Goal: Task Accomplishment & Management: Use online tool/utility

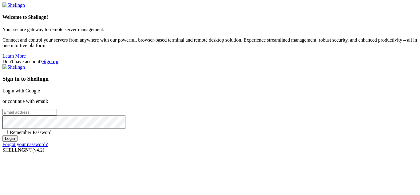
click at [40, 88] on link "Login with Google" at bounding box center [21, 90] width 38 height 5
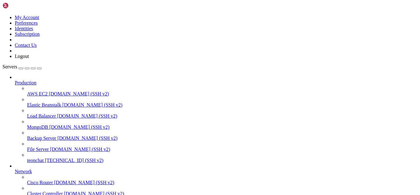
click at [44, 158] on span "teonchat" at bounding box center [35, 160] width 17 height 5
drag, startPoint x: 3, startPoint y: 431, endPoint x: 11, endPoint y: 441, distance: 12.3
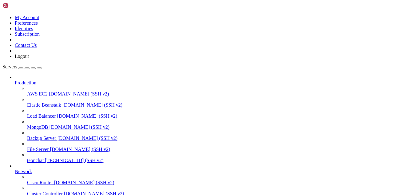
drag, startPoint x: 6, startPoint y: 430, endPoint x: 46, endPoint y: 489, distance: 72.4
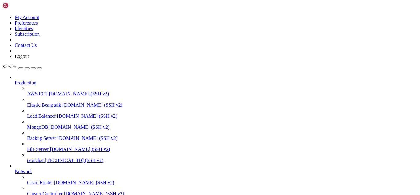
type input "/root/meuapp/flaskmkdir/oficial/app_delivery"
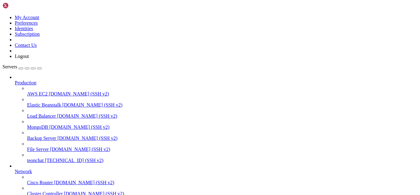
drag, startPoint x: 134, startPoint y: 117, endPoint x: 89, endPoint y: 26, distance: 101.0
type textarea "# extensions.py"
copy div "(venv) root@teonchat:~/meuapp/flaskmkdir/oficial/app_delivery# journalctl -u ap…"
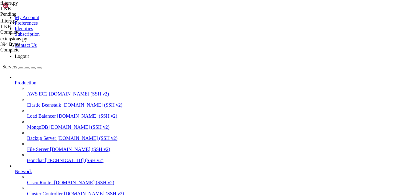
copy div "(venv) root@teonchat:~/meuapp/flaskmkdir/oficial/app_delivery# journalctl -u ap…"
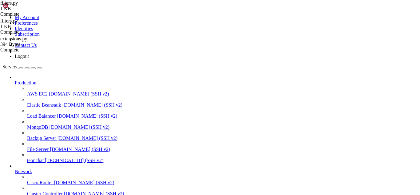
type textarea "return super().get_bind(mapper, clause, **kw)"
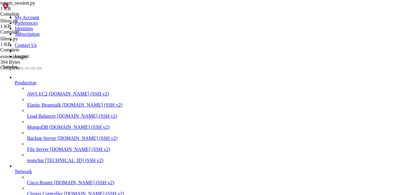
type textarea "[DOMAIN_NAME](host="[TECHNICAL_ID]", port=5000, debug=True)"
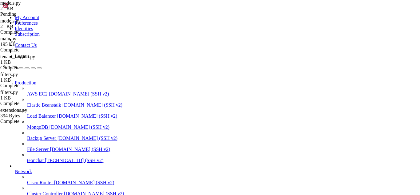
type textarea "# sejam retornados, e não uma lista completa com resultados ocultos."
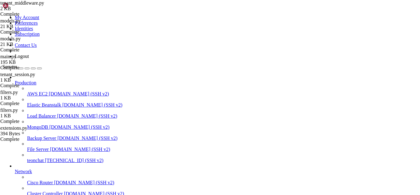
type textarea "return None return parts[0]"
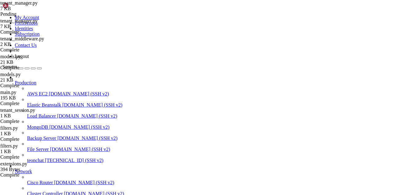
type textarea "finally: session.close()"
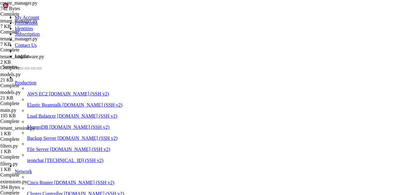
scroll to position [0, 0]
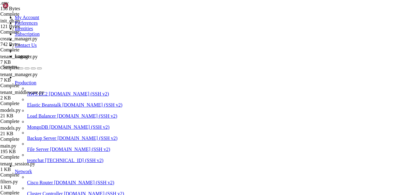
drag, startPoint x: 145, startPoint y: 72, endPoint x: 90, endPoint y: 30, distance: 68.3
type textarea "POSTGRES_HOST=localhost"
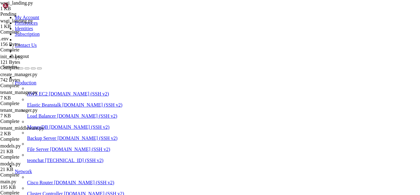
scroll to position [0, 0]
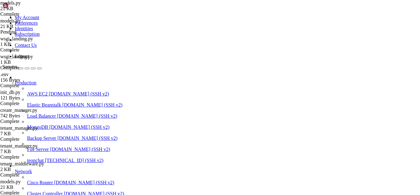
scroll to position [1278, 0]
type textarea "# sejam retornados, e não uma lista completa com resultados ocultos."
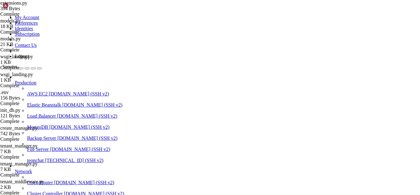
type textarea "login_manager.login_view = "admin_login""
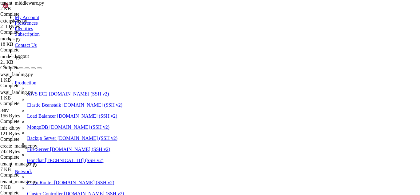
scroll to position [108, 0]
type textarea "return None return parts[0]"
paste textarea "return parts[0]"
type textarea "return parts[0]"
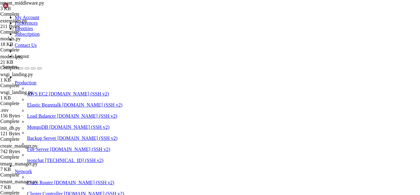
drag, startPoint x: 212, startPoint y: 436, endPoint x: 146, endPoint y: 436, distance: 65.9
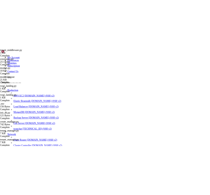
scroll to position [22, 0]
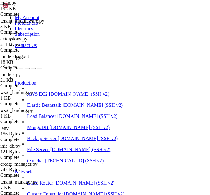
scroll to position [125, 0]
click at [39, 68] on icon "button" at bounding box center [39, 68] width 0 height 0
type textarea "return jsonify({'error': 'Carrinho vazio'}), 400"
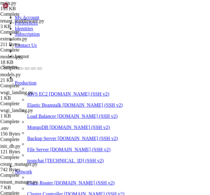
type input "processor"
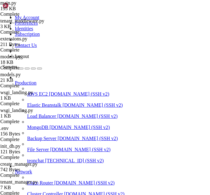
drag, startPoint x: 16, startPoint y: 364, endPoint x: 8, endPoint y: 422, distance: 58.5
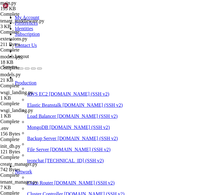
drag, startPoint x: 153, startPoint y: 506, endPoint x: 157, endPoint y: 505, distance: 4.0
drag, startPoint x: 154, startPoint y: 507, endPoint x: 170, endPoint y: 503, distance: 16.8
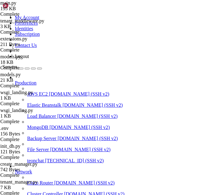
drag, startPoint x: 147, startPoint y: 508, endPoint x: 170, endPoint y: 507, distance: 22.2
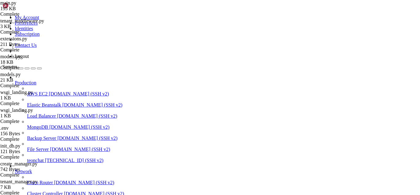
scroll to position [6756, 0]
drag, startPoint x: 279, startPoint y: 497, endPoint x: 5, endPoint y: 439, distance: 280.3
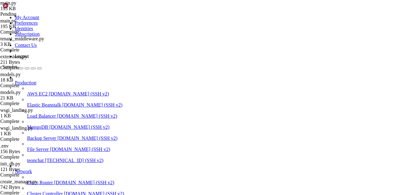
type input "admin/login"
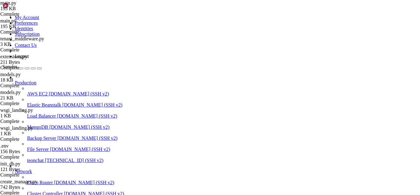
drag, startPoint x: 183, startPoint y: 507, endPoint x: 311, endPoint y: 498, distance: 129.0
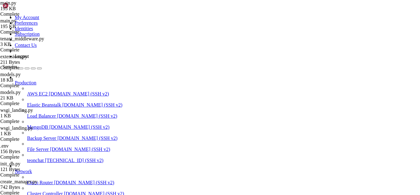
scroll to position [7980, 0]
drag, startPoint x: 160, startPoint y: 504, endPoint x: 146, endPoint y: 503, distance: 14.8
drag, startPoint x: 4, startPoint y: 393, endPoint x: 101, endPoint y: 424, distance: 101.9
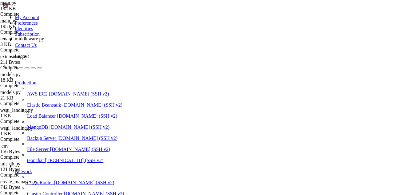
drag, startPoint x: 4, startPoint y: 393, endPoint x: 44, endPoint y: 400, distance: 40.1
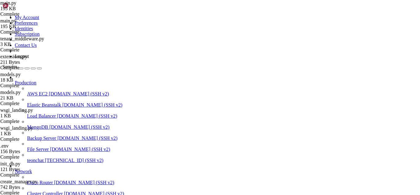
drag, startPoint x: 4, startPoint y: 394, endPoint x: 101, endPoint y: 399, distance: 96.8
drag, startPoint x: 102, startPoint y: 394, endPoint x: 271, endPoint y: 470, distance: 185.0
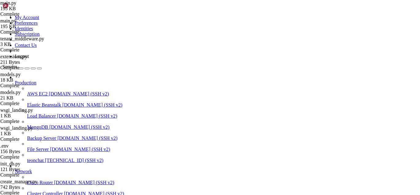
drag, startPoint x: 185, startPoint y: 507, endPoint x: 306, endPoint y: 496, distance: 121.5
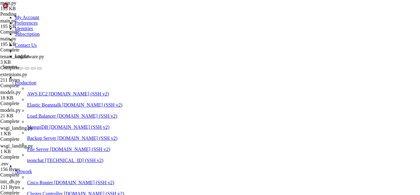
type input "from flask_login import"
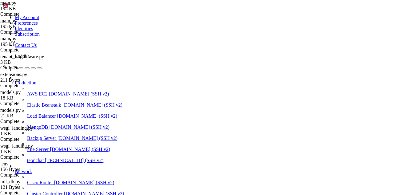
drag, startPoint x: 4, startPoint y: 372, endPoint x: 119, endPoint y: 493, distance: 166.3
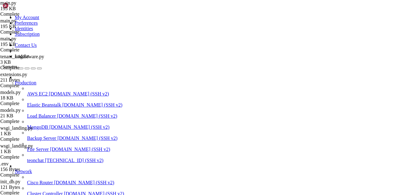
drag, startPoint x: 54, startPoint y: 446, endPoint x: 11, endPoint y: 440, distance: 42.9
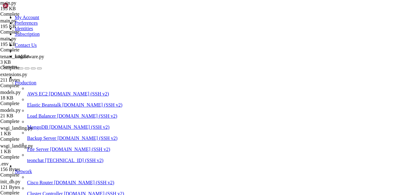
drag, startPoint x: 201, startPoint y: 504, endPoint x: 180, endPoint y: 508, distance: 22.0
drag, startPoint x: 16, startPoint y: 435, endPoint x: 171, endPoint y: 417, distance: 156.7
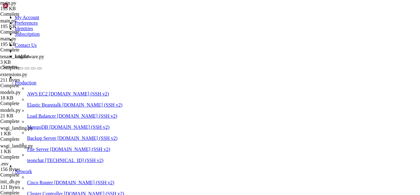
drag, startPoint x: 155, startPoint y: 507, endPoint x: 268, endPoint y: 504, distance: 113.0
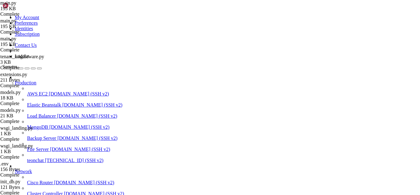
drag, startPoint x: 170, startPoint y: 504, endPoint x: 283, endPoint y: 507, distance: 113.6
drag, startPoint x: 216, startPoint y: 496, endPoint x: 5, endPoint y: 475, distance: 212.8
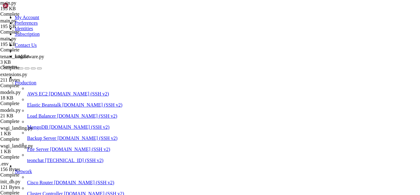
scroll to position [19179, 0]
drag, startPoint x: 271, startPoint y: 458, endPoint x: 5, endPoint y: 427, distance: 268.6
drag, startPoint x: 10, startPoint y: 410, endPoint x: 185, endPoint y: 386, distance: 176.8
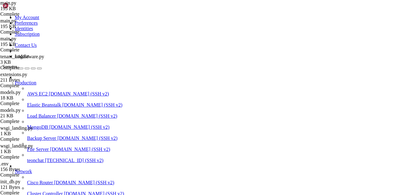
drag, startPoint x: 211, startPoint y: 506, endPoint x: 186, endPoint y: 506, distance: 25.5
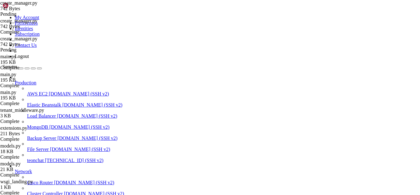
scroll to position [0, 0]
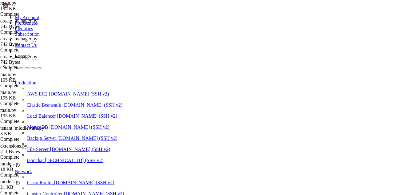
type textarea "# main.py"
type textarea "import os"
type textarea "import json"
type textarea "import smtplib"
type textarea "from datetime import datetime, timedelta"
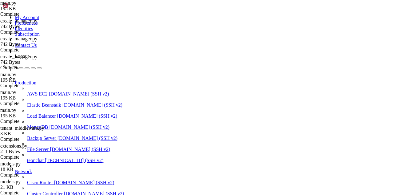
type textarea "from email.mime.multipart import MIMEMultipart"
type textarea "from email.mime.text import MIMEText"
type textarea "import requests"
type textarea "from flask import ("
type textarea "Flask, render_template, request, redirect, url_for, flash,"
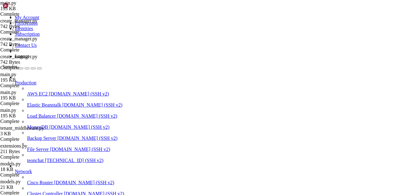
type textarea "jsonify, session, Blueprint, g, send_file"
type textarea ")"
type textarea "from werkzeug.security import generate_password_hash, check_password_hash"
type textarea "from werkzeug.utils import secure_filename"
type textarea "from werkzeug.middleware.proxy_fix import ProxyFix"
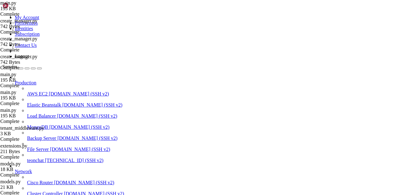
type textarea "# --- Decorator de perfil/role (precisa estar antes de qualquer rota que o use)…"
type textarea "from functools import wraps"
type textarea "from flask import redirect, url_for, flash"
type textarea "from flask_login import current_user"
type textarea "def _role_to_str(value):"
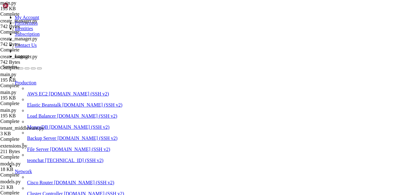
type textarea """"Normaliza Enum('manager',...) ou string para string simples.""""
type textarea "try:"
type textarea "return value.value if hasattr(value, 'value') else str(value)"
type textarea "except Exception:"
type textarea "return str(value)"
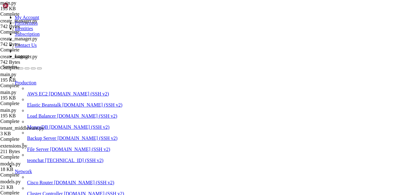
type textarea "def role_required(*allowed_roles):"
type textarea """""
type textarea "Ex.:"
type textarea "@login_required"
type textarea "@role_required(UserRole.MANAGER, UserRole.ADMIN) # também aceita strings 'manag…"
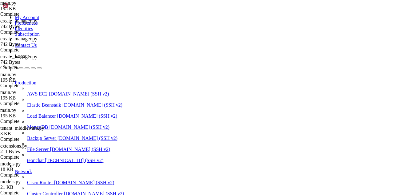
type textarea """""
type textarea "allowed = { _role_to_str(r) for r in allowed_roles }"
type textarea "def decorator(f):"
type textarea "@wraps(f)"
type textarea "def decorated(*args, **kwargs):"
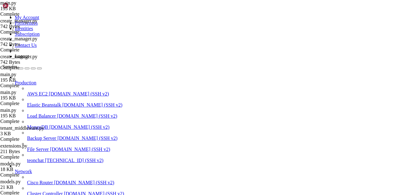
type textarea "if not current_[DOMAIN_NAME]_authenticated:"
type textarea "return redirect(url_for('admin_login'))"
type textarea "user_role = _role_to_str(getattr(current_user, 'role', None))"
type textarea "if user_role not in allowed:"
type textarea "flash('Acesso negado. Você não tem permissão para esta página.', 'error')"
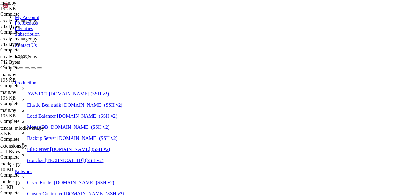
type textarea "return redirect(url_for('admin_dashboard'))"
type textarea "return f(*args, **kwargs)"
type textarea "return decorated"
type textarea "return decorator"
type textarea "# --- MODELOS (usar SEMPRE a mesma instância de db dos models) ---"
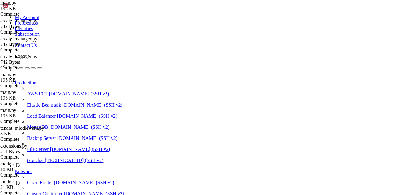
type textarea "from models import ("
type textarea "db,"
type textarea "# Entidades"
type textarea "StoreSettings, User, UserRole, Category, Product,"
type textarea "Order, OrderItem, OrderItemAdditional, CategoryAdditional,"
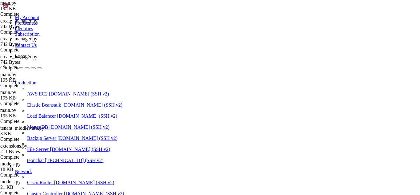
type textarea "DeliveryArea, Rating, Coupon, CouponUsage,"
type textarea "LoyaltyProgram, CustomerLoyalty, SubscriptionPlan,"
type textarea "Subscription, DadosFiscaisCliente, Customer, OrderStatus, OrderStatusConfig"
type textarea ")"
type textarea "# Extensões: UMA instância única, exportada por extensions.py"
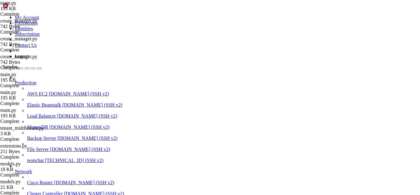
type textarea "from extensions import migrate, login_manager # <— usa sempre estas instâncias"
type textarea "# Middlewares e infra"
type textarea "from admin_routes import init_admin_routes # se existir no seu projeto"
type textarea "from tenant_middleware import TenantMiddleware"
type textarea "from plan_middleware import PlanMiddleware"
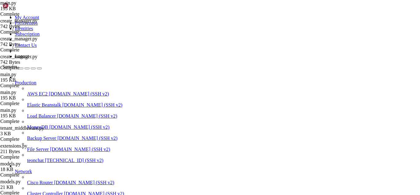
type textarea "from tenant_manager import TenantManager # você enviará este arquivo"
type textarea "from filters import register_filters, format_brasilia"
type textarea "# SDKs opcionais"
type textarea "try:"
type textarea "import mercadopago"
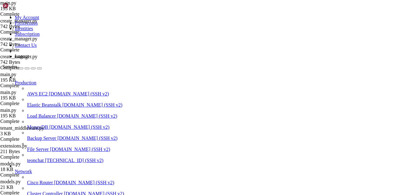
type textarea "except ImportError:"
type textarea "mercadopago = None"
type textarea "print("Aviso: SDK do Mercado Pago não está instalado")"
type textarea "try:"
type textarea "import stripe"
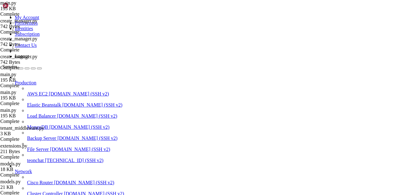
type textarea "except ImportError:"
type textarea "stripe = None"
type textarea "print("Aviso: SDK do Stripe não está instalado")"
type textarea "load_dotenv()"
type textarea "# ------------------------------------------------------------------------------"
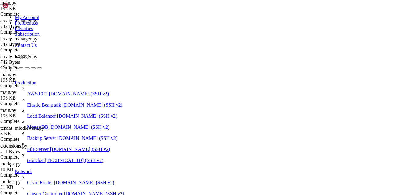
type textarea "# Helpers de negócio"
type textarea "# ------------------------------------------------------------------------------"
type textarea "def send_email(to_email, subject, body_html, settings: StoreSettings) -> bool:"
type textarea """"Envia email HTML usando as configurações do StoreSettings.""""
type textarea "try:"
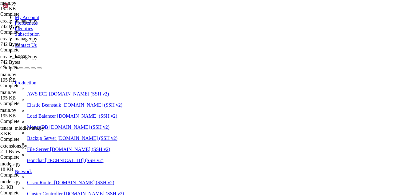
type textarea "if not all([settings.smtp_server, settings.smtp_port,"
type textarea "settings.smtp_username, settings.smtp_password, settings.from_email]):"
type textarea "print("Configurações de email incompletas")"
type textarea "return False"
type textarea "msg = MIMEMultipart()"
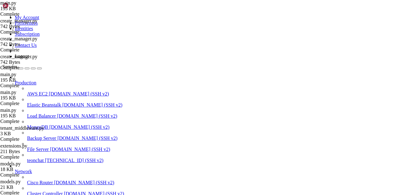
type textarea "msg['From'] = settings.from_email"
type textarea "msg['To'] = to_email"
type textarea "msg['Subject'] = subject"
type textarea "msg.attach(MIMEText(body_html, 'html', 'utf-8'))"
type textarea "server = smtplib.SMTP(settings.smtp_server, settings.smtp_port)"
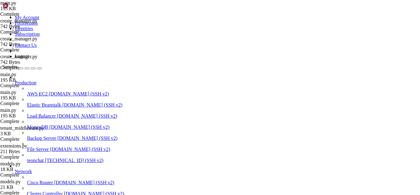
type textarea "server.starttls()"
type textarea "server.login(settings.smtp_username, settings.smtp_password)"
type textarea "server.sendmail(settings.from_email, to_email, [DOMAIN_NAME]_string())"
type textarea "server.quit()"
type textarea "print(f"Email enviado com sucesso para {to_email}")"
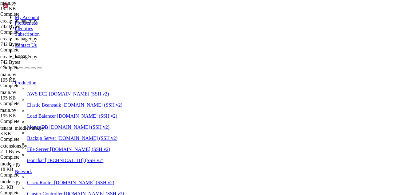
type textarea "return True"
type textarea "except Exception as e:"
type textarea "print(f"Erro ao enviar email: {e}")"
type textarea "return False"
type textarea "def calculate_cart_total(cart):"
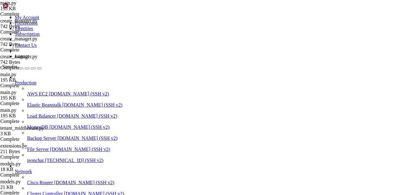
type textarea """"Calcula total do carrinho (inclui adicionais multiplicados pela quantidade d…"
type textarea "total = 0"
type textarea "for item in cart:"
type textarea "item_total = item['product']['price'] * item['quantity']"
type textarea "if 'additionals' in item and item['additionals']:"
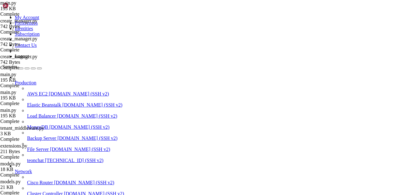
type textarea "for additional in item['additionals']:"
type textarea "item_total += additional['price'] * additional['quantity'] * item['quantity']"
type textarea "total += item_total"
type textarea "return total"
type textarea "def validate_coupon(coupon_code, order_total, customer_id=None):"
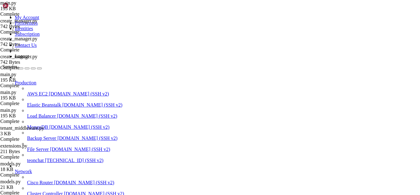
type textarea """"Valida cupom e retorna (coupon, discount_value, message).""""
type textarea "if not coupon_code:"
type textarea "return None, 0, "Código do cupom não informado""
type textarea "coupon = Coupon.query.filter_by(code=coupon_code.upper(), is_active=True).first…"
type textarea "if not coupon:"
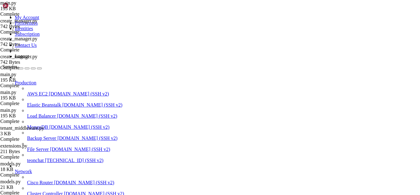
type textarea "return None, 0, "Cupom não encontrado ou inativo""
type textarea "# Expiração"
type textarea "if coupon.valid_until and coupon.valid_until < datetime.utcnow():"
type textarea "return None, 0, "Cupom expirado""
type textarea "# Limite global"
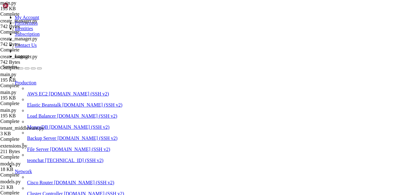
type textarea "if coupon.max_uses and coupon.used_count >= coupon.max_uses:"
type textarea "return None, 0, "Cupom já atingiu o limite de usos geral""
type textarea "# Limite por cliente"
type textarea "if coupon.max_uses_per_customer and customer_id:"
type textarea "customer_usage = CouponUsage.query.filter_by(coupon_id=coupon.id, customer_id=c…"
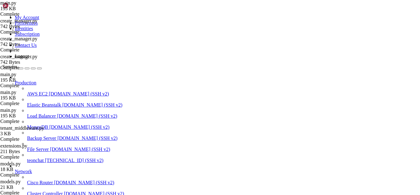
type textarea "if customer_usage >= coupon.max_uses_per_customer:"
type textarea "return None, 0, "Você já atingiu o limite de uso deste cupom""
type textarea "# Valor mínimo"
type textarea "if order_total < coupon.minimum_order_value:"
type textarea "return None, 0, f"Pedido deve ser de pelo menos R$ {coupon.minimum_order_value:…"
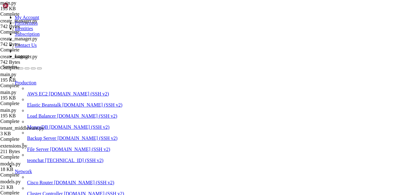
type textarea "# Calcular desconto"
type textarea "if coupon.discount_type == 'percentage':"
type textarea "discount = order_total * ([DOMAIN_NAME]_value / 100)"
type textarea "else:"
type textarea "discount = [DOMAIN_NAME]_value"
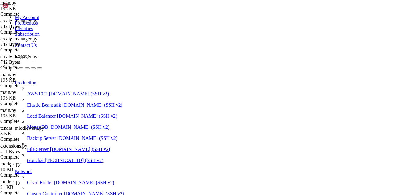
type textarea "discount = min(discount, order_total)"
type textarea "return coupon, discount, "Cupom válido""
type textarea "def apply_coupon_to_order(order, coupon, discount_amount):"
type textarea """"Aplica cupom no pedido + registra uso (chame após order [PERSON_NAME] ter ID…"
type textarea "try:"
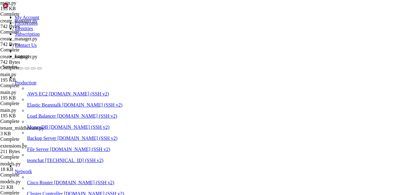
type textarea "[DOMAIN_NAME]_code = coupon.code"
type textarea "[DOMAIN_NAME]_amount = discount_amount"
type textarea "order.subtotal = [DOMAIN_NAME]"
type textarea "[DOMAIN_NAME] = [DOMAIN_NAME] - discount_amount"
type textarea "usage = CouponUsage("
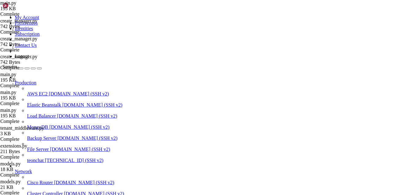
type textarea "coupon_id=[DOMAIN_NAME],"
type textarea "order_id=[DOMAIN_NAME],"
type textarea "customer_id=order.customer_id,"
type textarea "discount_applied=discount_amount"
type textarea ")"
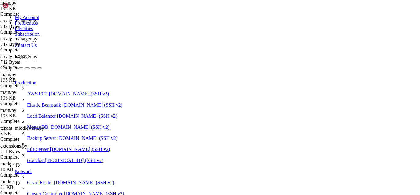
type textarea "db.session.add(usage)"
type textarea "coupon.used_count += 1"
type textarea "return True"
type textarea "except Exception:"
type textarea "return False"
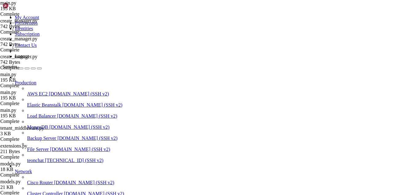
type textarea "def create_default_plans():"
type textarea """"Cria planos padrão se não existirem.""""
type textarea "if SubscriptionPlan.query.count() > 0:"
type textarea "return"
type textarea "plans_data = ["
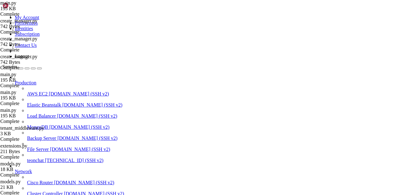
type textarea "{"
type textarea "'name': 'Basico',"
type textarea "'description': 'Ideal para pequenos negocios',"
type textarea "'price': 29.90,"
type textarea "'features': json.dumps("
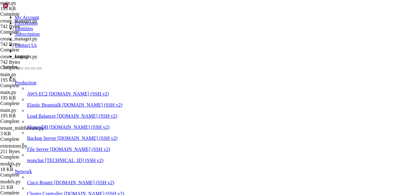
type textarea "["Ate 100 pedidos/mes", "Suporte por email", "Dashboard basico", "1 usuario"],"
type textarea "ensure_ascii=False"
type textarea ")"
type textarea "},"
type textarea "{"
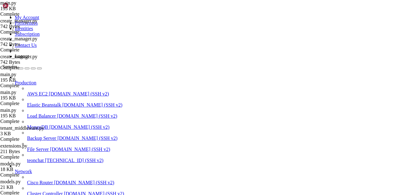
type textarea "'name': 'Profissional',"
type textarea "'description': 'Para negocios em crescimento',"
type textarea "'price': 59.90,"
type textarea "'features': json.dumps("
type textarea "["Ate 500 pedidos/mes", "Suporte prioritario", "Dashboard avancado","
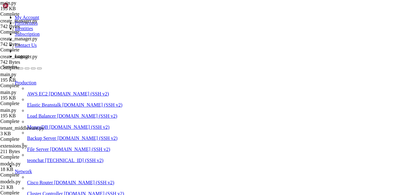
type textarea ""5 usuarios", "Relatorios detalhados", "Integracao WhatsApp"],"
type textarea "ensure_ascii=False"
type textarea ")"
type textarea "},"
type textarea "{"
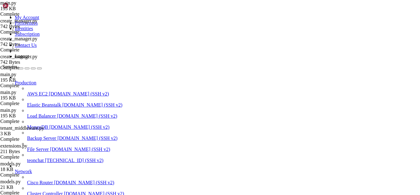
type textarea "'name': 'Premium',"
type textarea "'description': 'Para grandes operacoes',"
type textarea "'price': 99.90,"
type textarea "'features': json.dumps("
type textarea "["Pedidos ilimitados", "Suporte 24/7", "Dashboard completo","
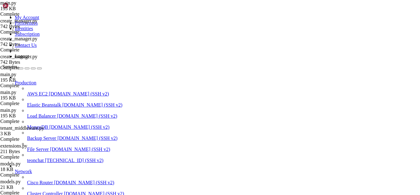
type textarea ""Usuarios ilimitados", "Relatorios avancados", "Todas as integracoes", "API per…"
type textarea "ensure_ascii=False"
type textarea ")"
type textarea "},"
type textarea "]"
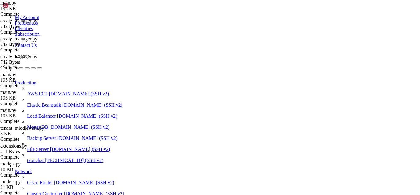
type textarea "for pdata in plans_data:"
type textarea "db.session.add(SubscriptionPlan(**pdata))"
type textarea "db.session.commit()"
type textarea "def get_available_statuses():"
type textarea """"Retorna lista de status disponíveis (customizados ativos, senão padrão).""""
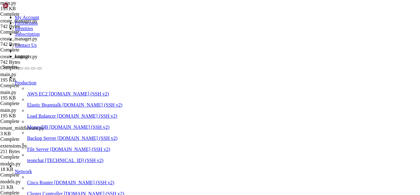
type textarea "custom_statuses = ("
type textarea "OrderStatusConfig.query"
type textarea ".filter_by(is_active=True)"
type textarea ".order_by(OrderStatusConfig.sort_order)"
type textarea ".all()"
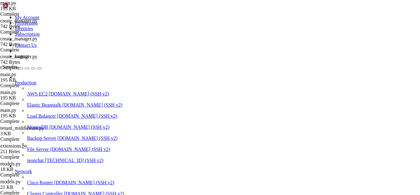
scroll to position [1150, 0]
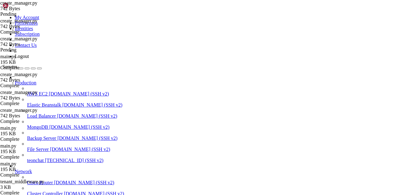
paste textarea "main()"
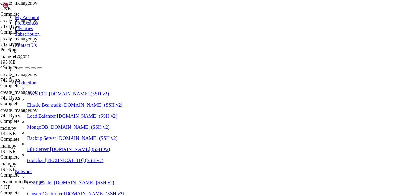
scroll to position [19911, 0]
drag, startPoint x: 171, startPoint y: 506, endPoint x: 130, endPoint y: 501, distance: 41.0
drag, startPoint x: 4, startPoint y: 437, endPoint x: 50, endPoint y: 480, distance: 62.9
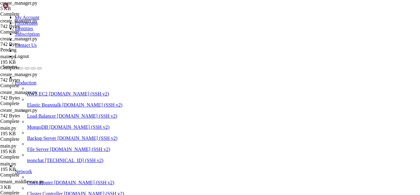
drag, startPoint x: 78, startPoint y: 500, endPoint x: 5, endPoint y: 437, distance: 96.9
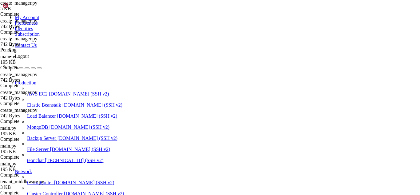
drag, startPoint x: 182, startPoint y: 504, endPoint x: 307, endPoint y: 496, distance: 125.8
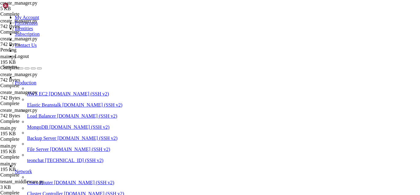
scroll to position [20053, 0]
drag, startPoint x: 4, startPoint y: 397, endPoint x: 69, endPoint y: 410, distance: 66.6
drag, startPoint x: 4, startPoint y: 397, endPoint x: 26, endPoint y: 402, distance: 22.1
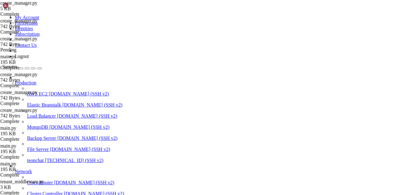
drag, startPoint x: 198, startPoint y: 501, endPoint x: 5, endPoint y: 397, distance: 218.7
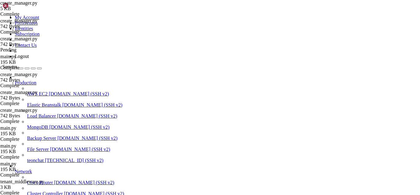
paste textarea "return super().get_bind(mapper, **kw)"
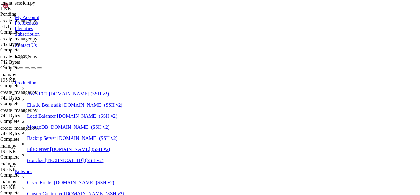
scroll to position [304, 0]
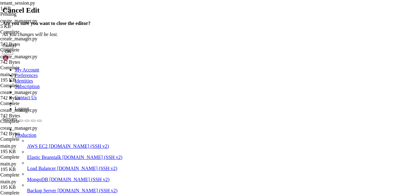
click at [13, 55] on button "OK" at bounding box center [7, 51] width 11 height 6
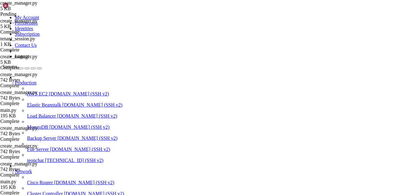
scroll to position [0, 0]
paste textarea "return super().get_bind(mapper, **kw)"
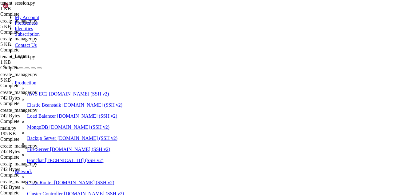
drag, startPoint x: 167, startPoint y: 507, endPoint x: 155, endPoint y: 504, distance: 13.3
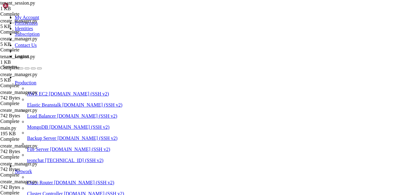
drag, startPoint x: 160, startPoint y: 505, endPoint x: 294, endPoint y: 481, distance: 135.5
drag, startPoint x: 182, startPoint y: 502, endPoint x: 309, endPoint y: 497, distance: 127.2
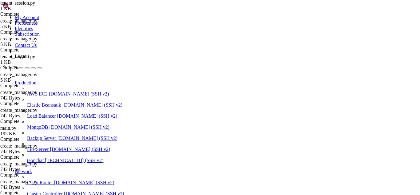
scroll to position [20260, 0]
drag, startPoint x: 5, startPoint y: 390, endPoint x: 308, endPoint y: 502, distance: 323.8
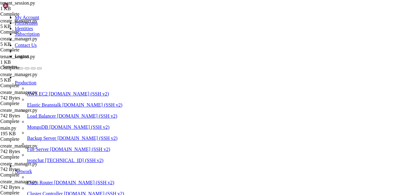
drag, startPoint x: 159, startPoint y: 509, endPoint x: 277, endPoint y: 503, distance: 118.9
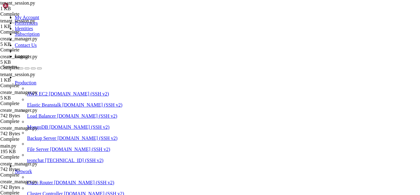
drag, startPoint x: 169, startPoint y: 505, endPoint x: 322, endPoint y: 499, distance: 153.7
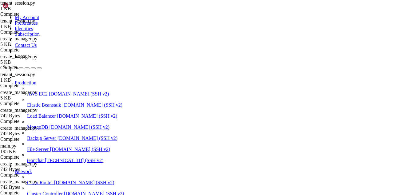
drag, startPoint x: 5, startPoint y: 462, endPoint x: 308, endPoint y: 500, distance: 305.8
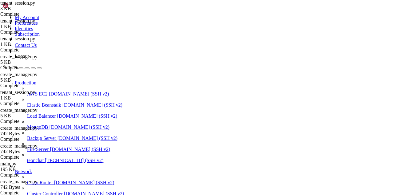
drag, startPoint x: 170, startPoint y: 504, endPoint x: 296, endPoint y: 504, distance: 126.2
drag, startPoint x: 207, startPoint y: 509, endPoint x: 325, endPoint y: 500, distance: 118.5
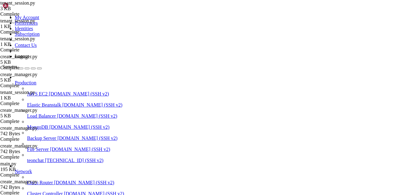
drag, startPoint x: 144, startPoint y: 446, endPoint x: 382, endPoint y: 446, distance: 237.9
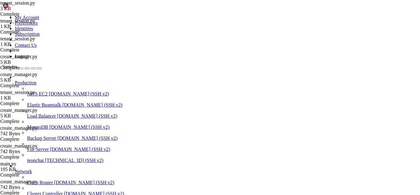
drag, startPoint x: 223, startPoint y: 509, endPoint x: 368, endPoint y: 494, distance: 146.0
drag, startPoint x: 233, startPoint y: 500, endPoint x: 5, endPoint y: 500, distance: 228.7
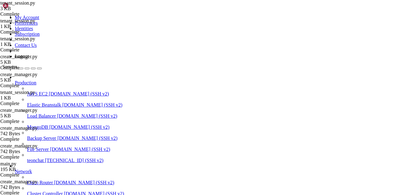
scroll to position [20381, 0]
drag, startPoint x: 167, startPoint y: 510, endPoint x: 131, endPoint y: 496, distance: 38.8
drag, startPoint x: 382, startPoint y: 427, endPoint x: 162, endPoint y: 428, distance: 220.4
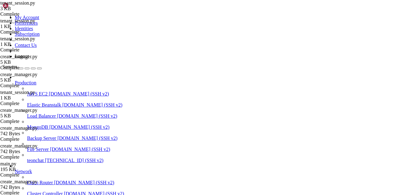
drag, startPoint x: 145, startPoint y: 428, endPoint x: 380, endPoint y: 429, distance: 235.8
drag, startPoint x: 206, startPoint y: 500, endPoint x: 177, endPoint y: 512, distance: 31.2
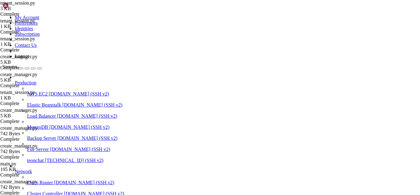
drag, startPoint x: 86, startPoint y: 480, endPoint x: 6, endPoint y: 420, distance: 100.2
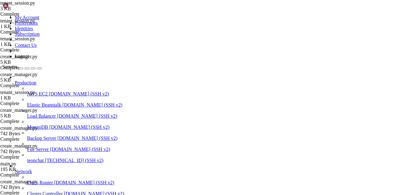
drag, startPoint x: 195, startPoint y: 506, endPoint x: 167, endPoint y: 511, distance: 28.9
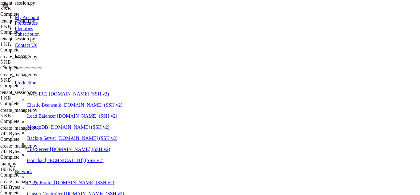
drag, startPoint x: 204, startPoint y: 508, endPoint x: 175, endPoint y: 507, distance: 29.6
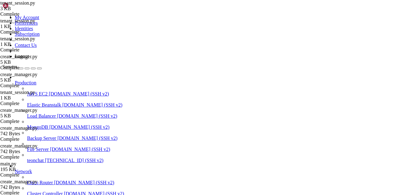
drag, startPoint x: 155, startPoint y: 506, endPoint x: 127, endPoint y: 502, distance: 27.7
drag, startPoint x: 5, startPoint y: 422, endPoint x: 271, endPoint y: 500, distance: 277.8
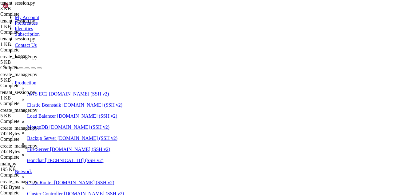
scroll to position [166, 0]
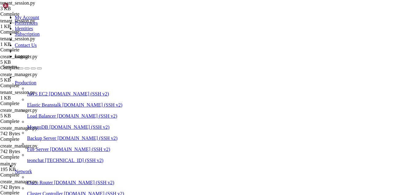
scroll to position [165, 0]
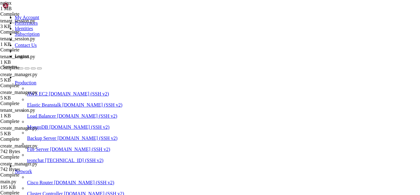
scroll to position [9932, 0]
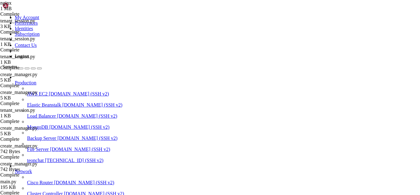
drag, startPoint x: 6, startPoint y: 420, endPoint x: 281, endPoint y: 498, distance: 285.7
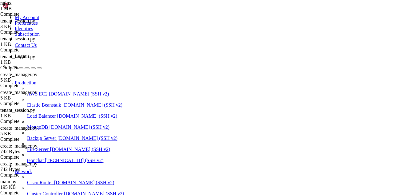
drag, startPoint x: 166, startPoint y: 509, endPoint x: 280, endPoint y: 506, distance: 113.9
drag, startPoint x: 5, startPoint y: 420, endPoint x: 173, endPoint y: 496, distance: 183.8
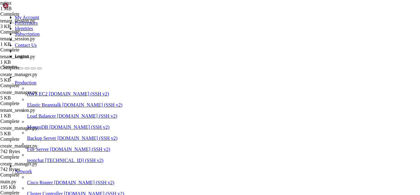
drag, startPoint x: 177, startPoint y: 503, endPoint x: 307, endPoint y: 493, distance: 129.7
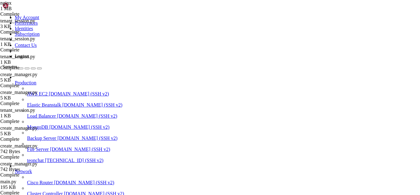
drag, startPoint x: 5, startPoint y: 432, endPoint x: 162, endPoint y: 506, distance: 174.0
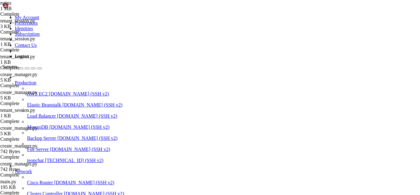
drag, startPoint x: 117, startPoint y: 475, endPoint x: 100, endPoint y: 399, distance: 78.5
drag, startPoint x: 122, startPoint y: 488, endPoint x: 3, endPoint y: 362, distance: 173.3
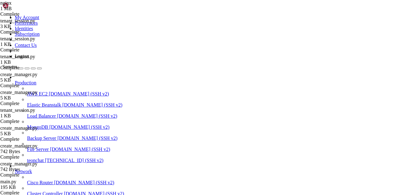
scroll to position [20993, 0]
drag, startPoint x: 182, startPoint y: 505, endPoint x: 156, endPoint y: 507, distance: 25.9
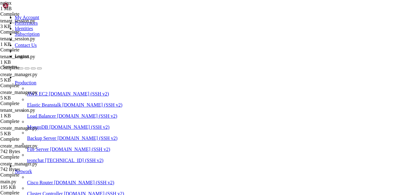
scroll to position [21144, 0]
drag, startPoint x: 54, startPoint y: 500, endPoint x: 6, endPoint y: 363, distance: 144.2
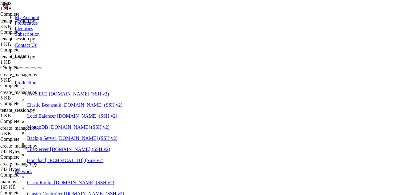
scroll to position [21148, 0]
drag, startPoint x: 179, startPoint y: 505, endPoint x: 162, endPoint y: 504, distance: 17.0
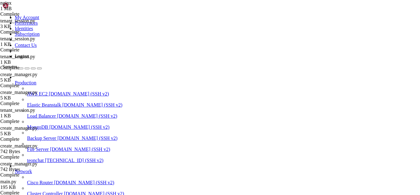
scroll to position [21161, 0]
drag, startPoint x: 113, startPoint y: 366, endPoint x: 88, endPoint y: 412, distance: 53.2
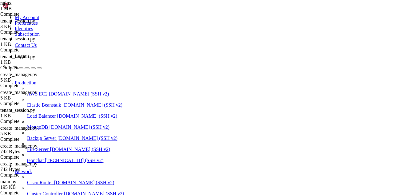
drag, startPoint x: 167, startPoint y: 507, endPoint x: 275, endPoint y: 496, distance: 109.1
drag, startPoint x: 192, startPoint y: 504, endPoint x: 186, endPoint y: 505, distance: 6.0
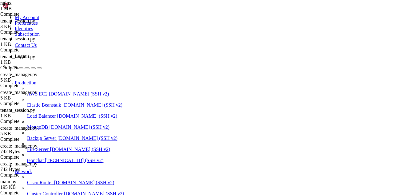
scroll to position [21195, 0]
drag, startPoint x: 247, startPoint y: 466, endPoint x: 146, endPoint y: 467, distance: 101.3
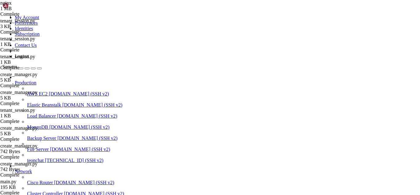
drag, startPoint x: 156, startPoint y: 503, endPoint x: 270, endPoint y: 499, distance: 114.6
drag, startPoint x: 154, startPoint y: 415, endPoint x: 116, endPoint y: 433, distance: 42.1
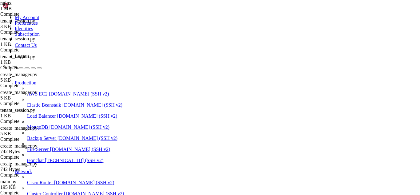
drag, startPoint x: 145, startPoint y: 463, endPoint x: 147, endPoint y: 470, distance: 7.9
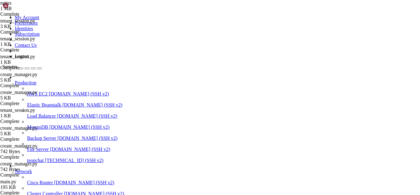
drag, startPoint x: 161, startPoint y: 508, endPoint x: 281, endPoint y: 495, distance: 120.8
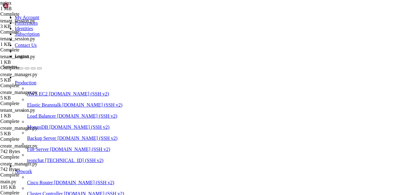
drag, startPoint x: 391, startPoint y: 500, endPoint x: 5, endPoint y: 458, distance: 388.5
drag, startPoint x: 188, startPoint y: 504, endPoint x: 219, endPoint y: 506, distance: 31.1
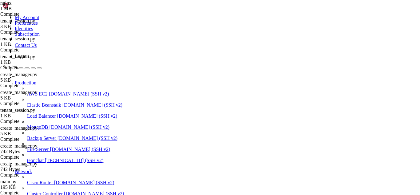
drag, startPoint x: 206, startPoint y: 507, endPoint x: 196, endPoint y: 509, distance: 10.0
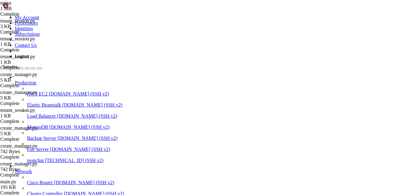
drag, startPoint x: 188, startPoint y: 504, endPoint x: 283, endPoint y: 502, distance: 94.2
drag, startPoint x: 137, startPoint y: 500, endPoint x: 4, endPoint y: 381, distance: 178.1
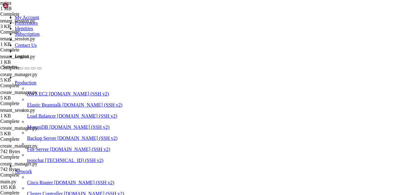
scroll to position [21419, 0]
drag, startPoint x: 191, startPoint y: 505, endPoint x: 167, endPoint y: 503, distance: 24.7
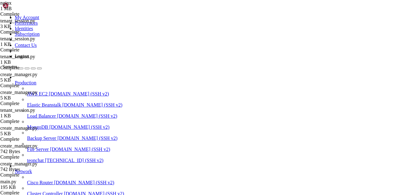
scroll to position [21235, 0]
drag, startPoint x: 248, startPoint y: 428, endPoint x: 145, endPoint y: 427, distance: 102.5
drag, startPoint x: 181, startPoint y: 504, endPoint x: 263, endPoint y: 508, distance: 82.3
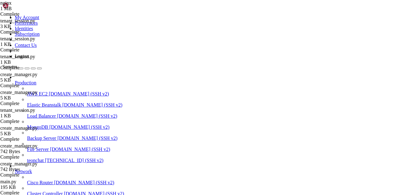
drag, startPoint x: 161, startPoint y: 401, endPoint x: 129, endPoint y: 438, distance: 49.1
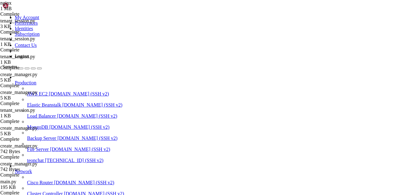
scroll to position [3, 1]
drag, startPoint x: 145, startPoint y: 440, endPoint x: 248, endPoint y: 442, distance: 102.5
drag, startPoint x: 161, startPoint y: 504, endPoint x: 180, endPoint y: 510, distance: 20.5
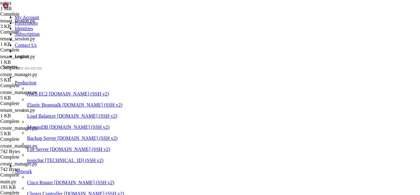
drag, startPoint x: 177, startPoint y: 152, endPoint x: 148, endPoint y: 189, distance: 46.9
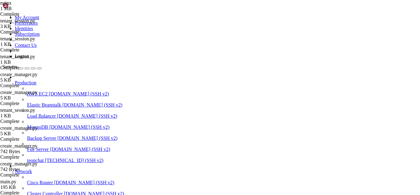
scroll to position [21708, 0]
drag, startPoint x: 157, startPoint y: 507, endPoint x: 310, endPoint y: 495, distance: 153.7
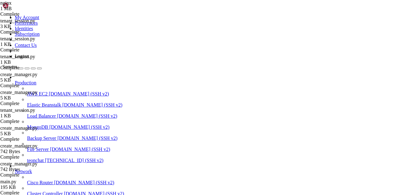
drag, startPoint x: 397, startPoint y: 502, endPoint x: 6, endPoint y: 460, distance: 394.1
drag, startPoint x: 88, startPoint y: 375, endPoint x: 26, endPoint y: 440, distance: 90.6
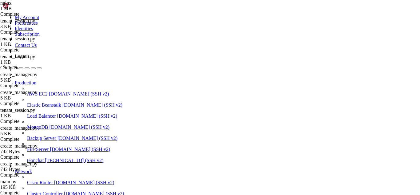
drag, startPoint x: 26, startPoint y: 440, endPoint x: 183, endPoint y: 466, distance: 160.0
drag, startPoint x: 159, startPoint y: 510, endPoint x: 280, endPoint y: 498, distance: 122.2
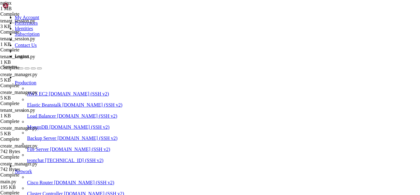
scroll to position [21859, 0]
